Goal: Transaction & Acquisition: Purchase product/service

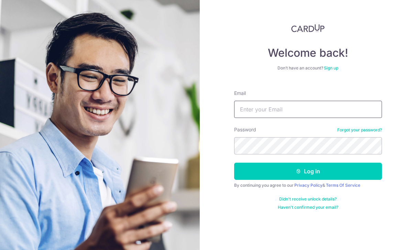
type input "Leowjolynn@yahoo.com.sg"
click at [308, 171] on button "Log in" at bounding box center [308, 171] width 148 height 17
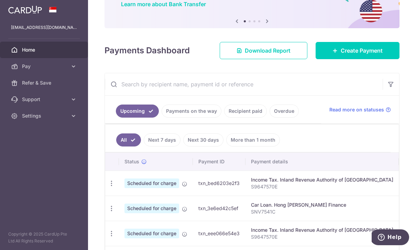
scroll to position [60, 0]
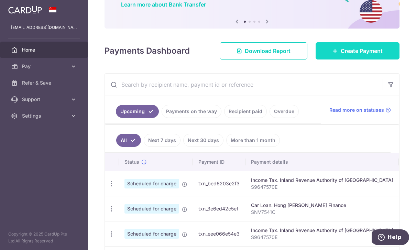
click at [358, 60] on link "Create Payment" at bounding box center [358, 50] width 84 height 17
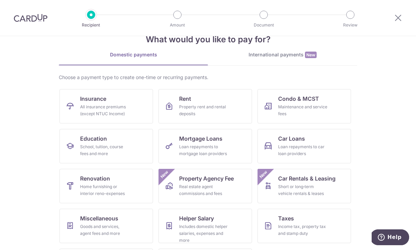
scroll to position [20, 0]
click at [336, 106] on link "Condo & MCST Maintenance and service fees" at bounding box center [305, 106] width 94 height 34
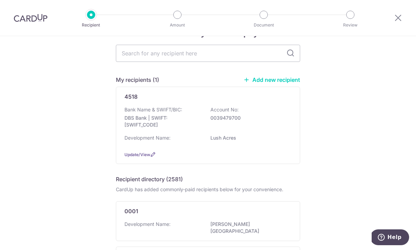
scroll to position [30, 0]
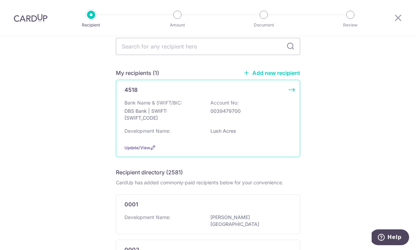
click at [265, 125] on div "Bank Name & SWIFT/BIC: DBS Bank | SWIFT: DBSSSGSGXXX Account No: 0039479700" at bounding box center [208, 111] width 167 height 25
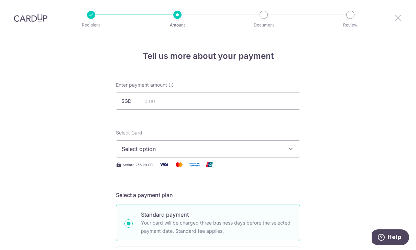
click at [396, 15] on icon at bounding box center [398, 17] width 8 height 9
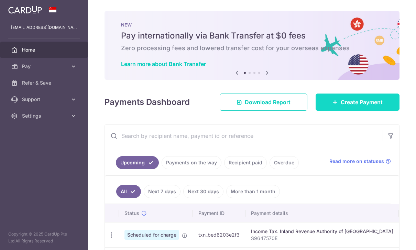
click at [368, 106] on span "Create Payment" at bounding box center [362, 102] width 42 height 8
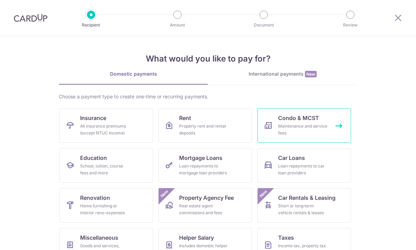
click at [293, 122] on link "Condo & MCST Maintenance and service fees" at bounding box center [305, 125] width 94 height 34
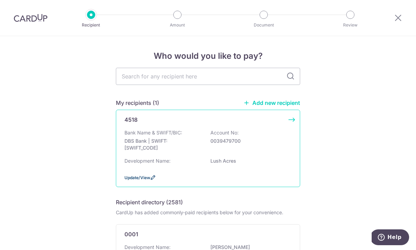
click at [146, 180] on span "Update/View" at bounding box center [138, 177] width 26 height 5
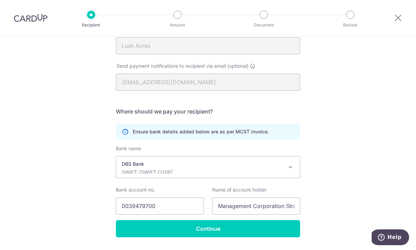
scroll to position [120, 0]
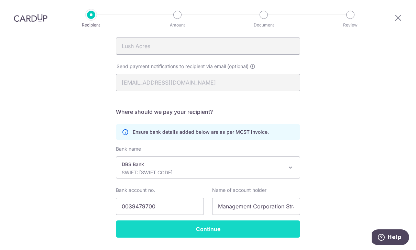
click at [263, 236] on input "Continue" at bounding box center [208, 229] width 184 height 17
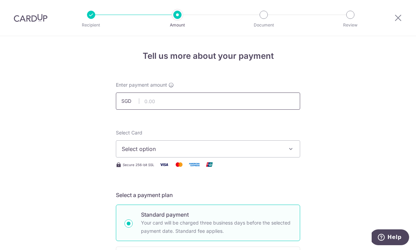
click at [223, 107] on input "text" at bounding box center [208, 101] width 184 height 17
click at [240, 157] on button "Select option" at bounding box center [208, 148] width 184 height 17
type input "1,295.57"
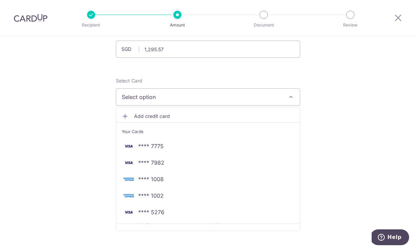
scroll to position [53, 0]
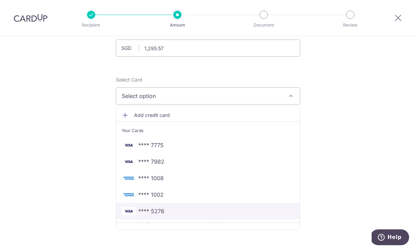
click at [174, 215] on span "**** 5276" at bounding box center [208, 211] width 173 height 8
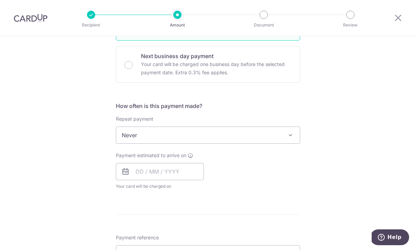
scroll to position [201, 0]
click at [183, 173] on input "text" at bounding box center [160, 171] width 88 height 17
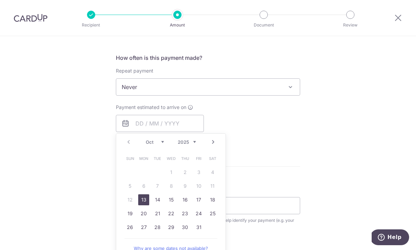
click at [145, 202] on link "13" at bounding box center [143, 199] width 11 height 11
type input "13/10/2025"
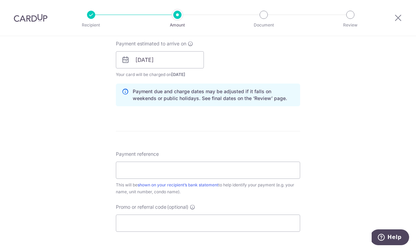
scroll to position [313, 0]
click at [203, 168] on input "Payment reference" at bounding box center [208, 169] width 184 height 17
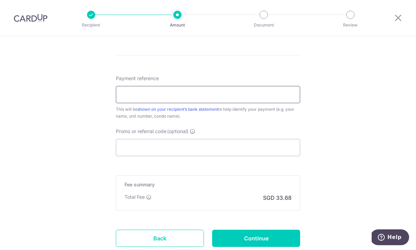
scroll to position [389, 0]
type input "N"
type input "Blk 011002"
click at [250, 147] on input "Promo or referral code (optional)" at bounding box center [208, 147] width 184 height 17
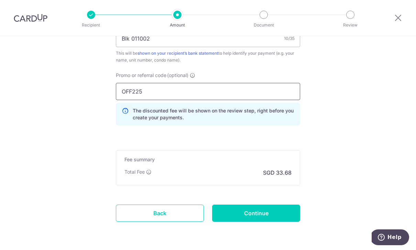
scroll to position [446, 0]
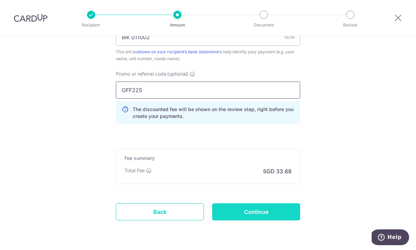
type input "OFF225"
click at [270, 216] on input "Continue" at bounding box center [256, 211] width 88 height 17
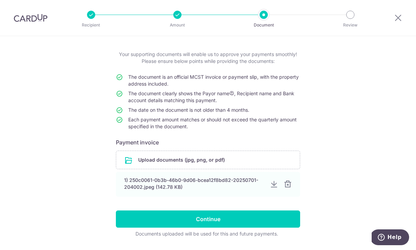
scroll to position [30, 0]
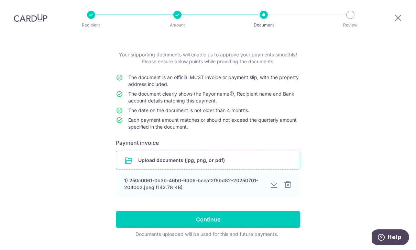
click at [262, 161] on input "file" at bounding box center [208, 160] width 184 height 18
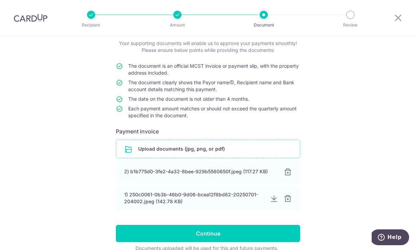
scroll to position [42, 0]
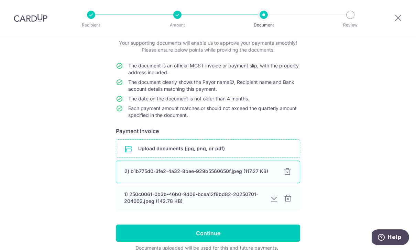
click at [291, 172] on div at bounding box center [288, 172] width 8 height 8
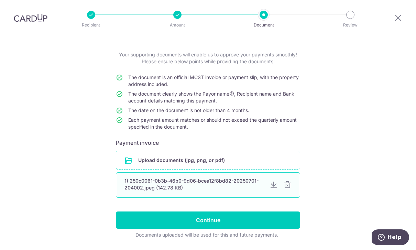
click at [290, 188] on div at bounding box center [288, 185] width 8 height 8
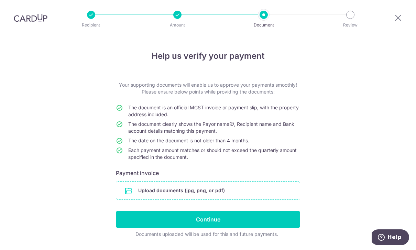
click at [277, 197] on input "file" at bounding box center [208, 191] width 184 height 18
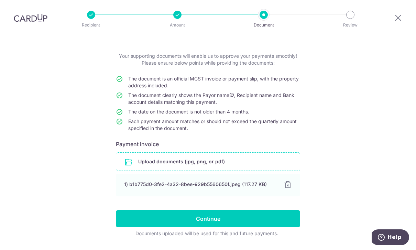
scroll to position [28, 0]
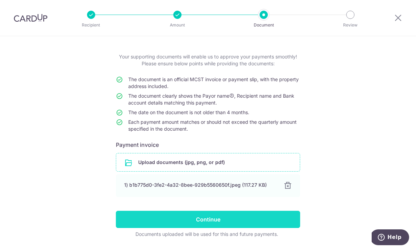
click at [251, 222] on input "Continue" at bounding box center [208, 219] width 184 height 17
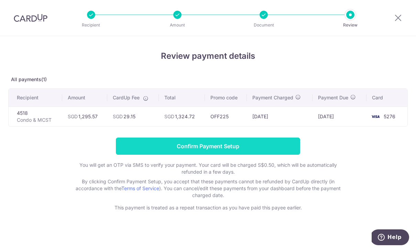
click at [277, 148] on input "Confirm Payment Setup" at bounding box center [208, 146] width 184 height 17
